Goal: Task Accomplishment & Management: Use online tool/utility

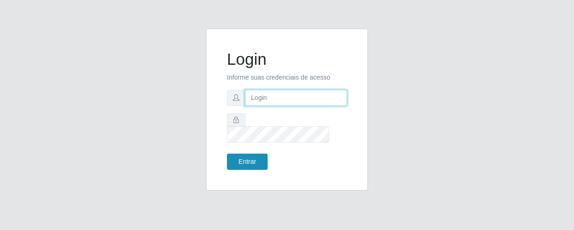
type input "[EMAIL_ADDRESS][DOMAIN_NAME]"
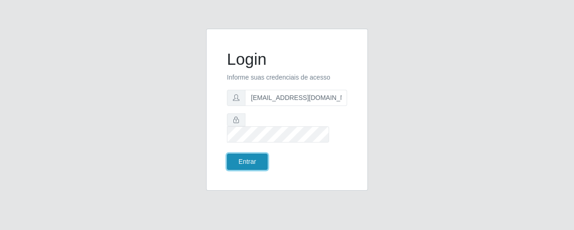
click at [254, 153] on button "Entrar" at bounding box center [247, 161] width 41 height 16
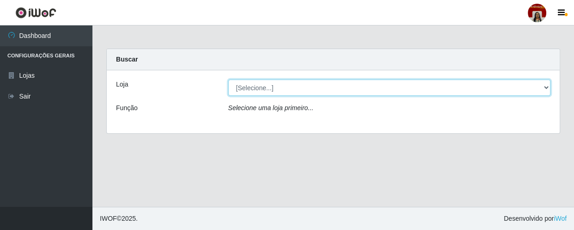
click at [547, 87] on select "[Selecione...] Mar Vermelho - Loja 04" at bounding box center [389, 88] width 323 height 16
select select "251"
click at [228, 80] on select "[Selecione...] Mar Vermelho - Loja 04" at bounding box center [389, 88] width 323 height 16
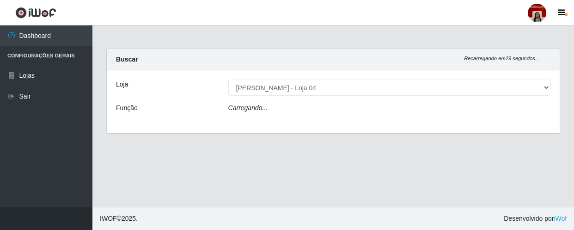
click at [522, 104] on div "Carregando..." at bounding box center [389, 109] width 337 height 13
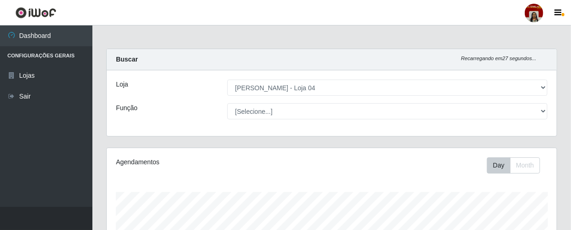
scroll to position [192, 450]
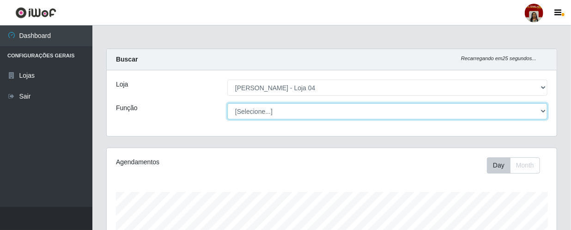
click at [540, 111] on select "[Selecione...] ASG ASG + ASG ++ Auxiliar de Depósito Auxiliar de Depósito + Aux…" at bounding box center [387, 111] width 320 height 16
select select "112"
click at [227, 103] on select "[Selecione...] ASG ASG + ASG ++ Auxiliar de Depósito Auxiliar de Depósito + Aux…" at bounding box center [387, 111] width 320 height 16
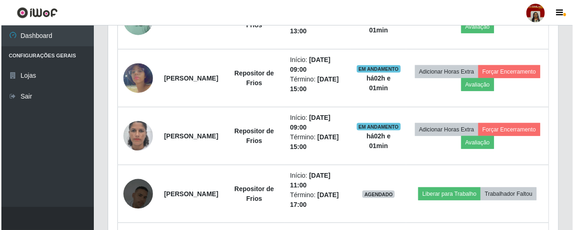
scroll to position [513, 0]
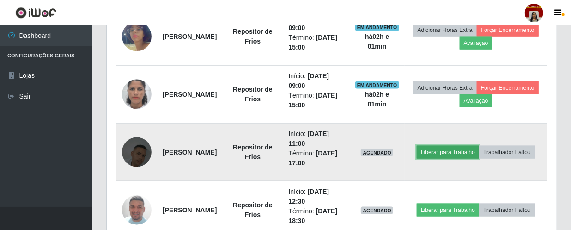
click at [479, 146] on button "Liberar para Trabalho" at bounding box center [448, 152] width 62 height 13
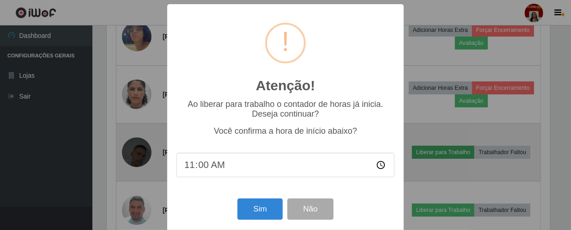
scroll to position [192, 446]
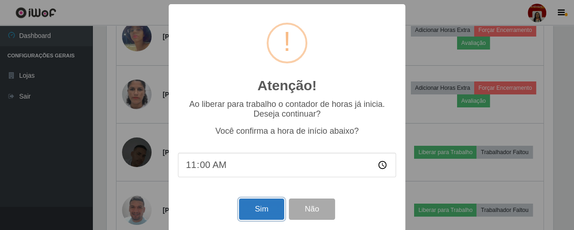
click at [261, 212] on button "Sim" at bounding box center [261, 209] width 45 height 22
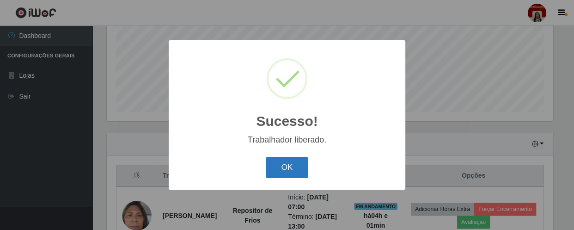
click at [297, 167] on button "OK" at bounding box center [287, 168] width 43 height 22
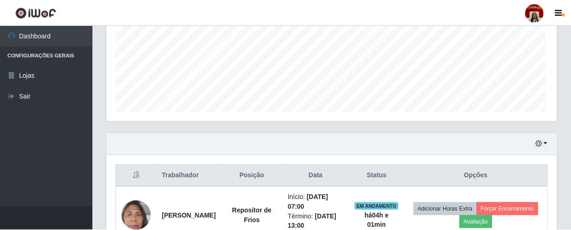
scroll to position [192, 450]
